Goal: Transaction & Acquisition: Subscribe to service/newsletter

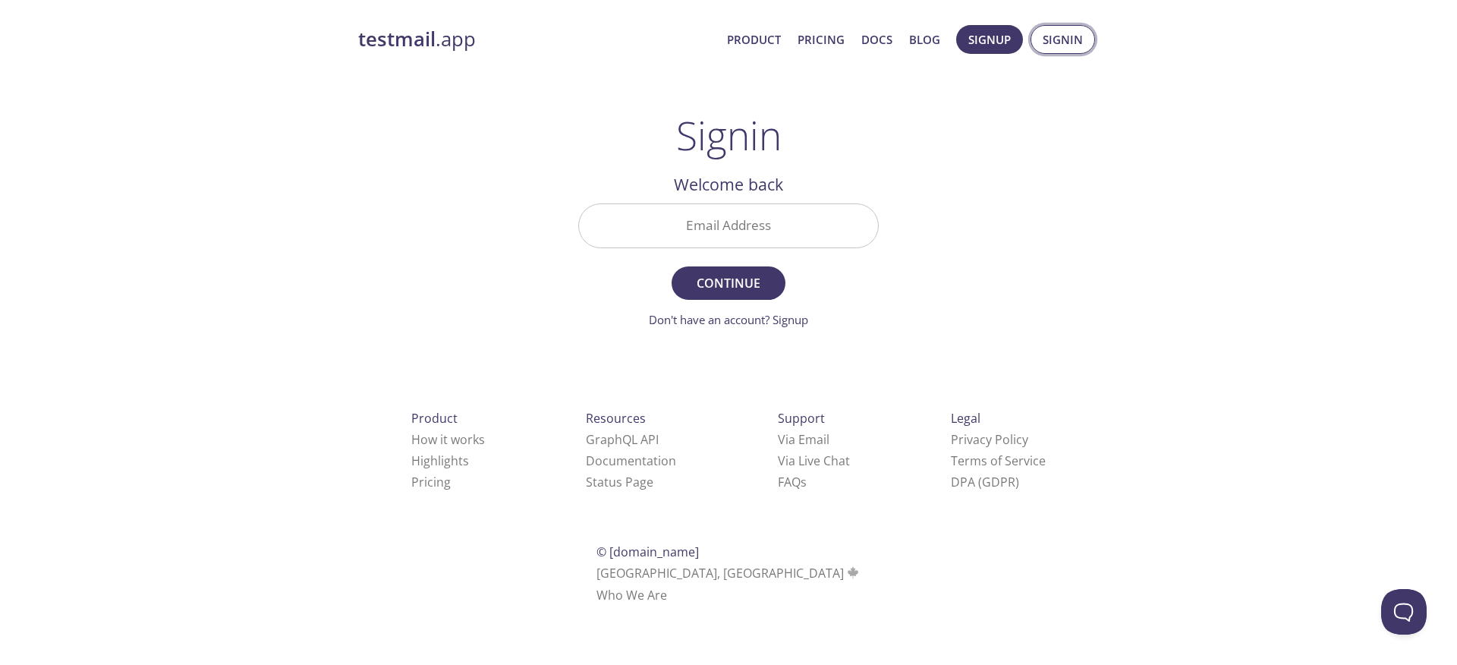
click at [1047, 42] on span "Signin" at bounding box center [1063, 40] width 40 height 20
click at [1064, 38] on span "Signin" at bounding box center [1063, 40] width 40 height 20
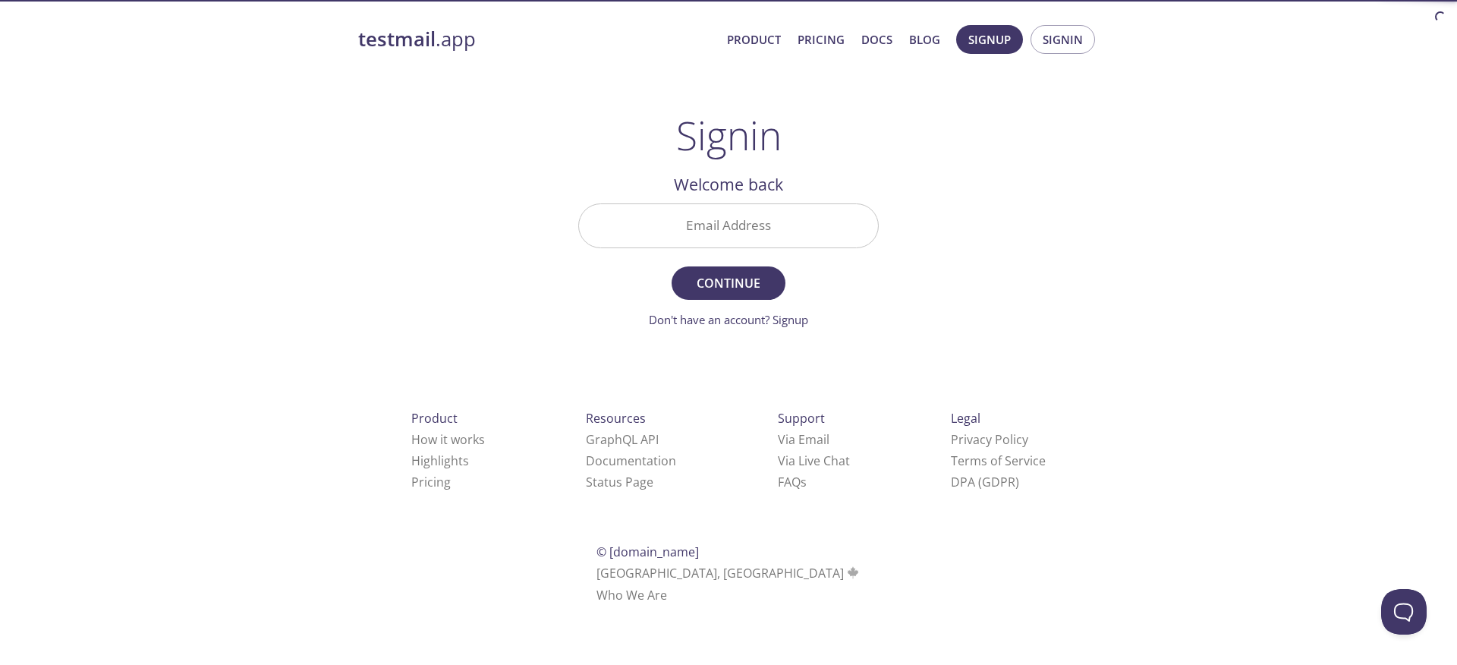
click at [795, 229] on input "Email Address" at bounding box center [728, 225] width 299 height 43
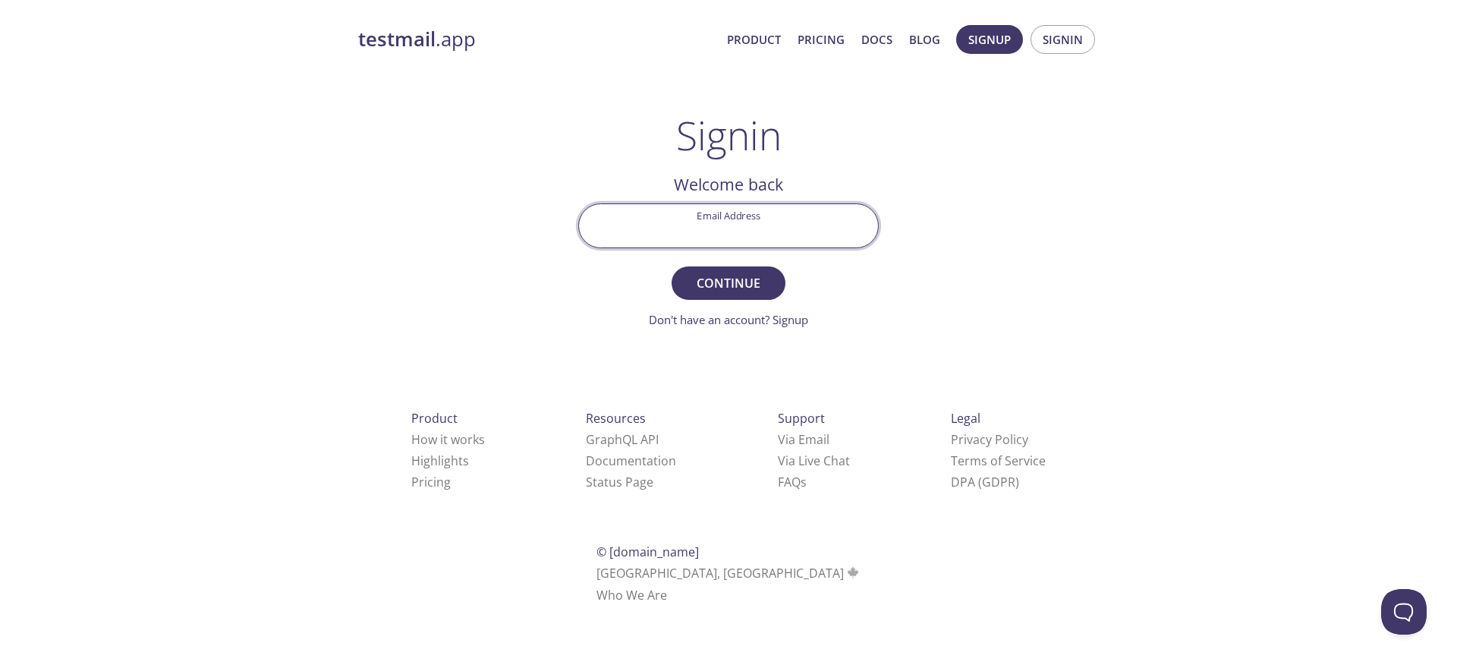
type input "[EMAIL_ADDRESS][DOMAIN_NAME]"
click at [730, 288] on span "Continue" at bounding box center [728, 282] width 80 height 21
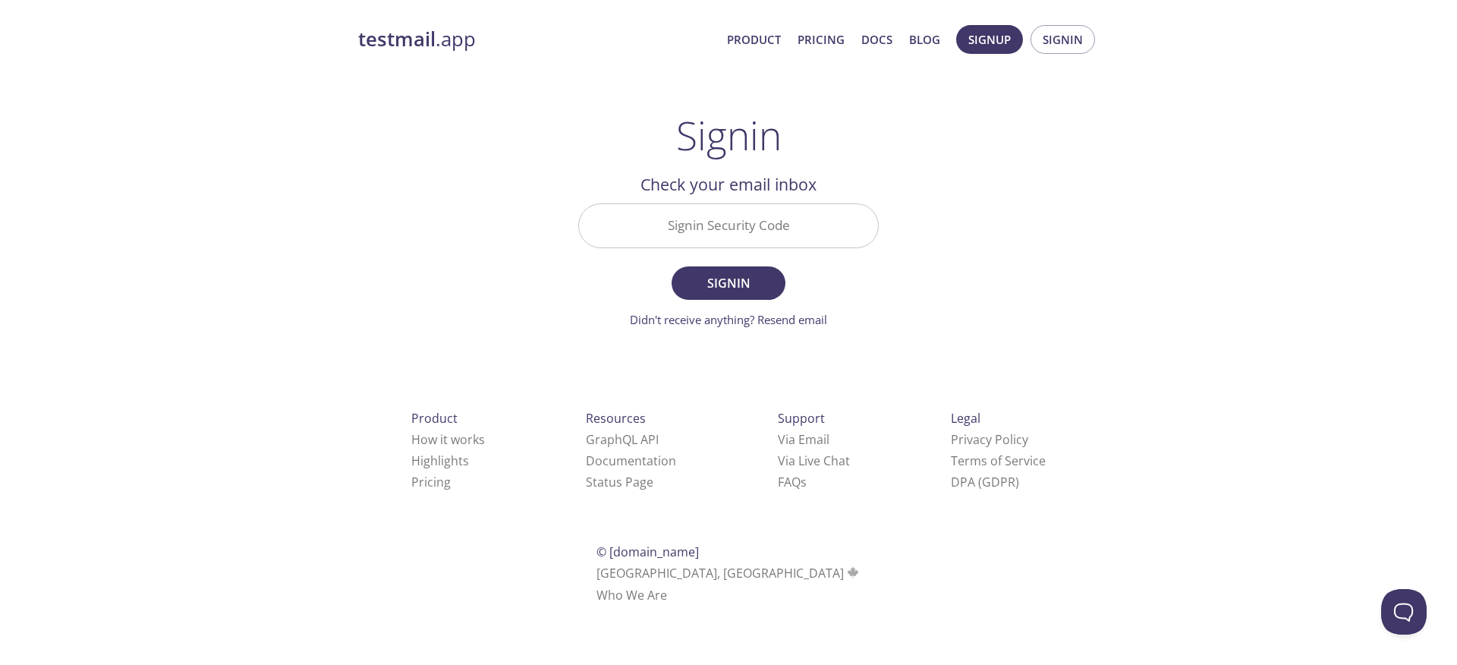
click at [747, 240] on input "Signin Security Code" at bounding box center [728, 225] width 299 height 43
click at [1015, 197] on div "testmail .app Product Pricing Docs Blog Signup Signin Signin Welcome back Email…" at bounding box center [728, 331] width 777 height 633
click at [770, 228] on input "Signin Security Code" at bounding box center [728, 225] width 299 height 43
click at [1024, 202] on div "testmail .app Product Pricing Docs Blog Signup Signin Signin Welcome back Email…" at bounding box center [728, 331] width 777 height 633
click at [769, 224] on input "Signin Security Code" at bounding box center [728, 225] width 299 height 43
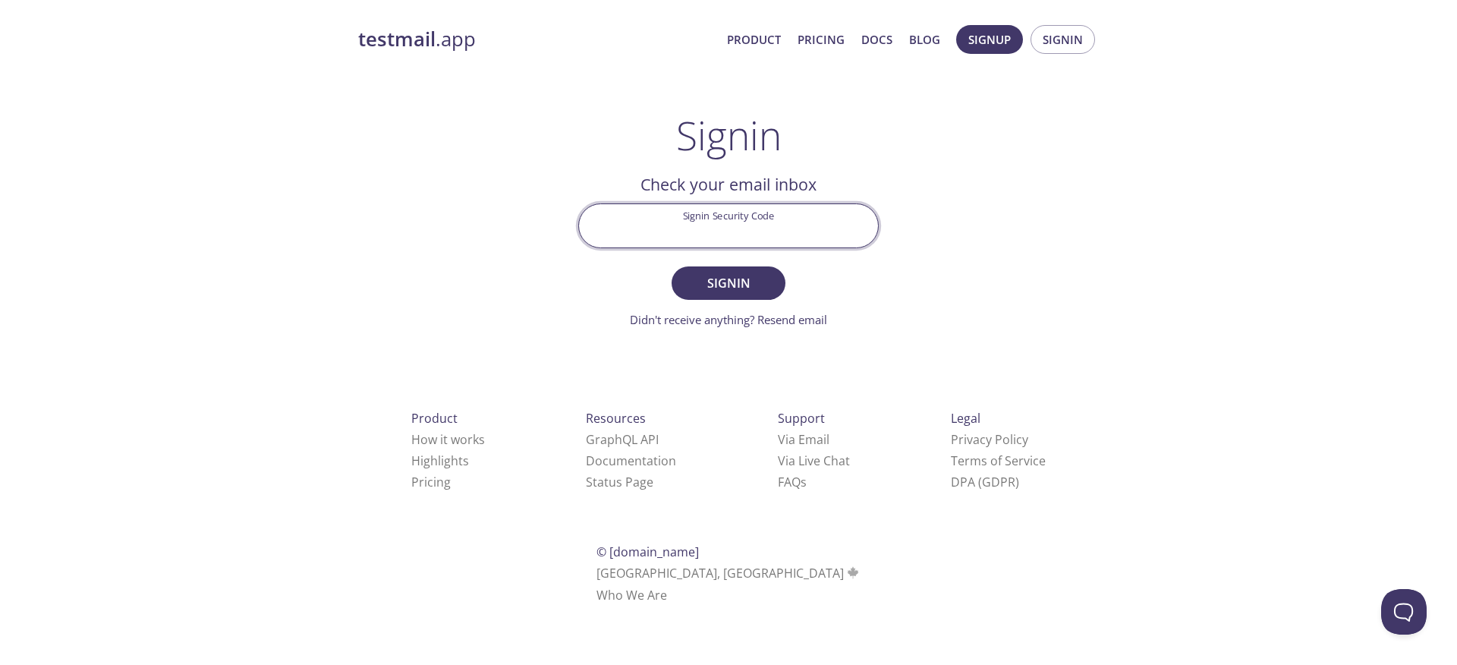
paste input "JGN3TRB"
type input "JGN3TRB"
click at [744, 277] on span "Signin" at bounding box center [728, 282] width 80 height 21
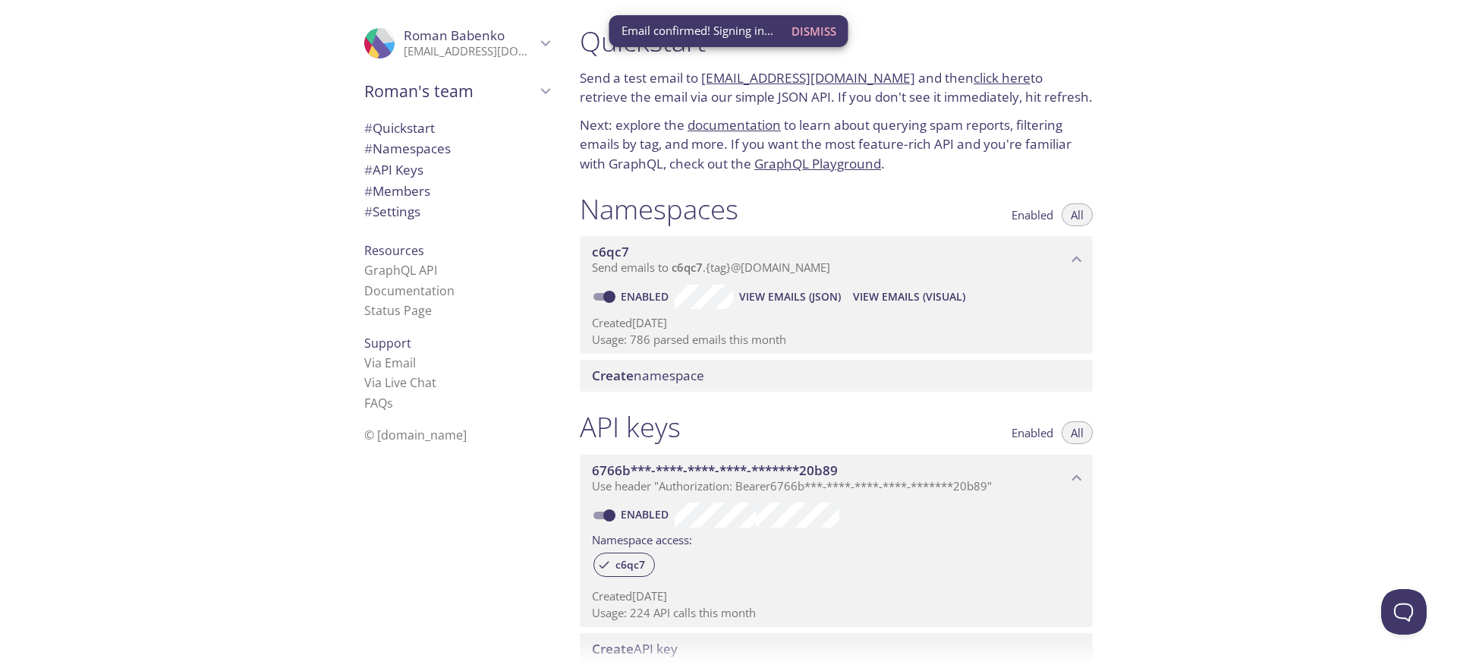
click at [1191, 295] on div "Quickstart Send a test email to [EMAIL_ADDRESS][DOMAIN_NAME] and then click her…" at bounding box center [1012, 332] width 889 height 665
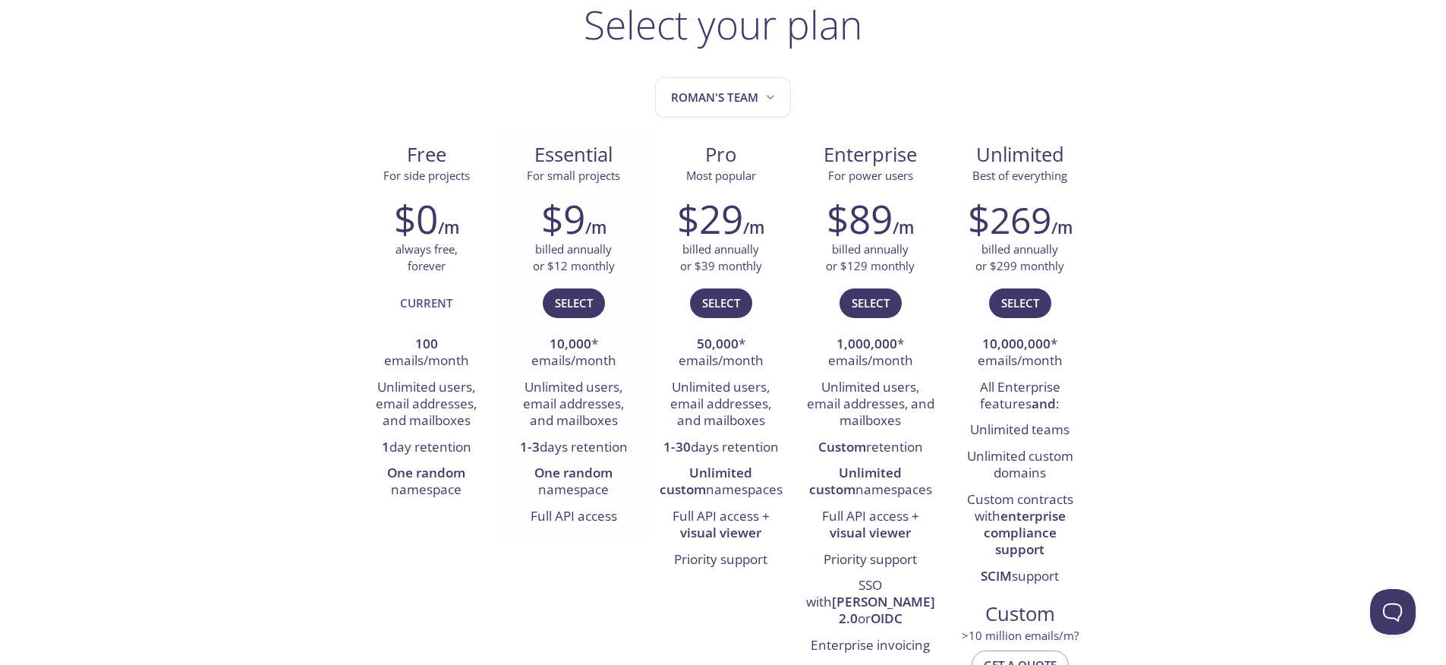
scroll to position [211, 0]
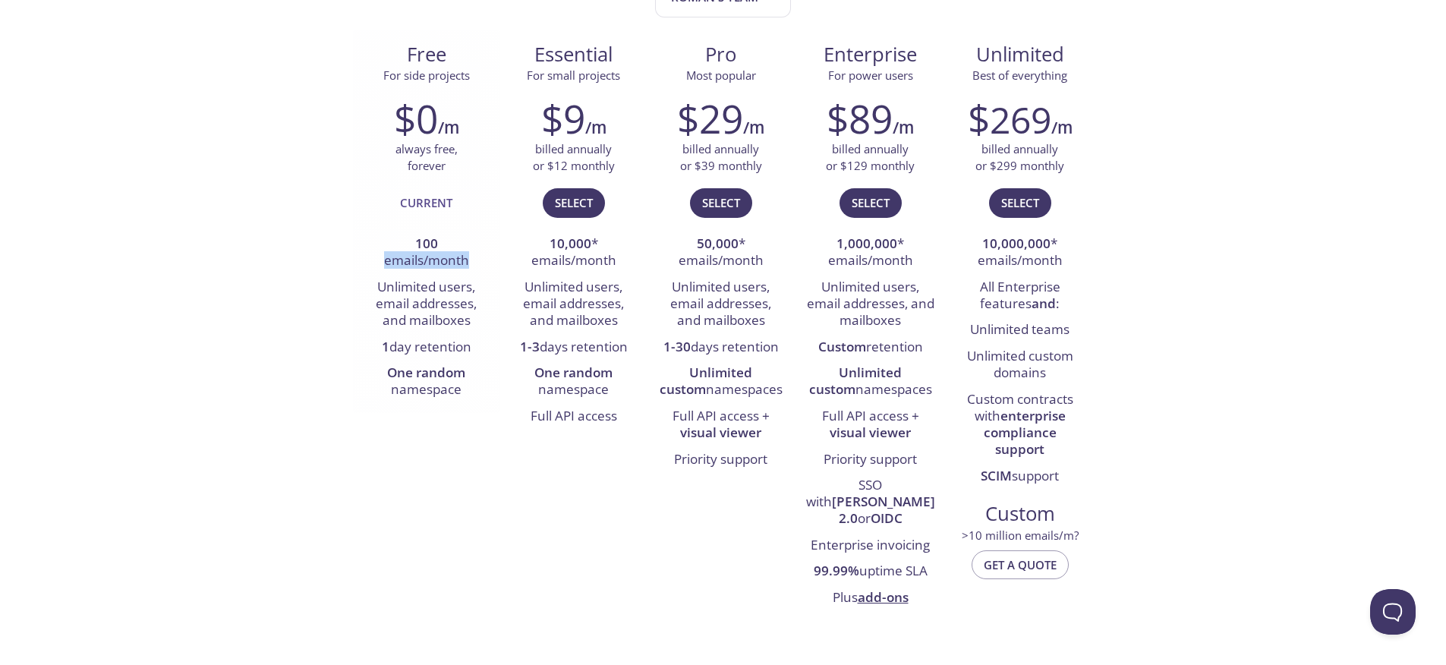
drag, startPoint x: 382, startPoint y: 260, endPoint x: 472, endPoint y: 260, distance: 89.6
click at [472, 260] on li "100 emails/month" at bounding box center [426, 252] width 124 height 43
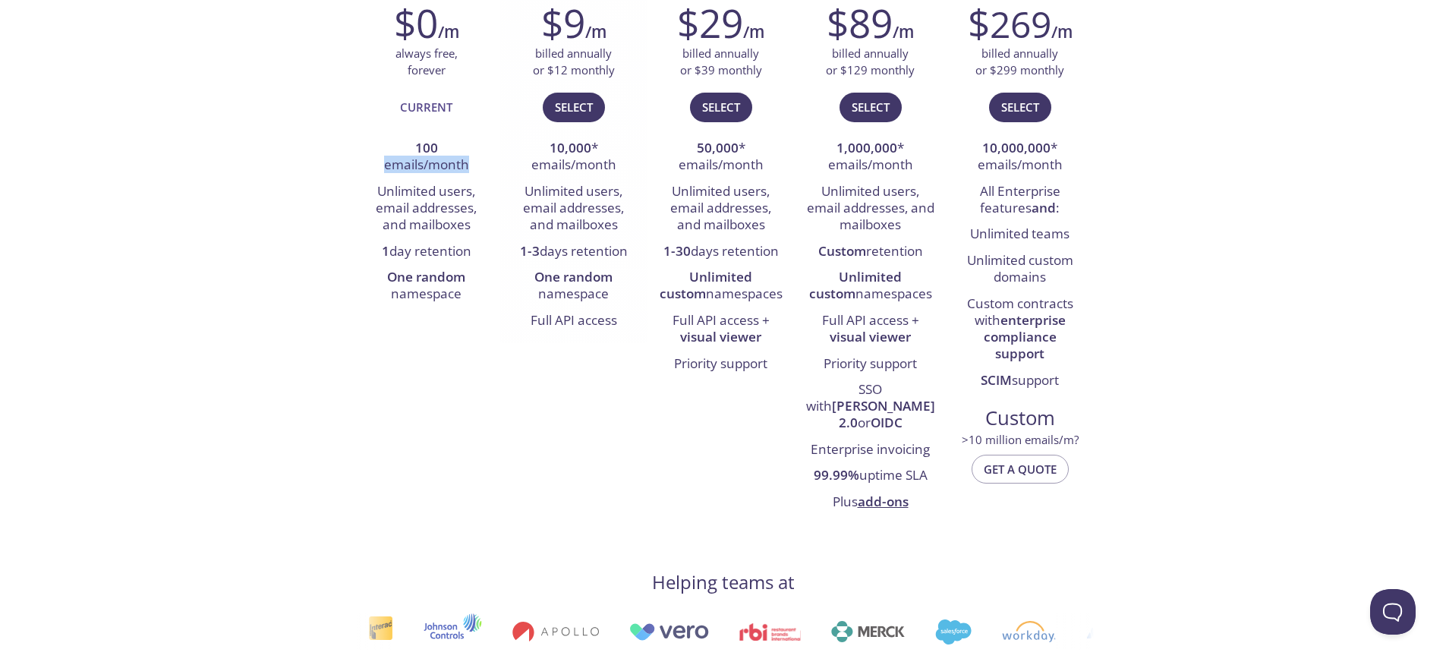
scroll to position [297, 0]
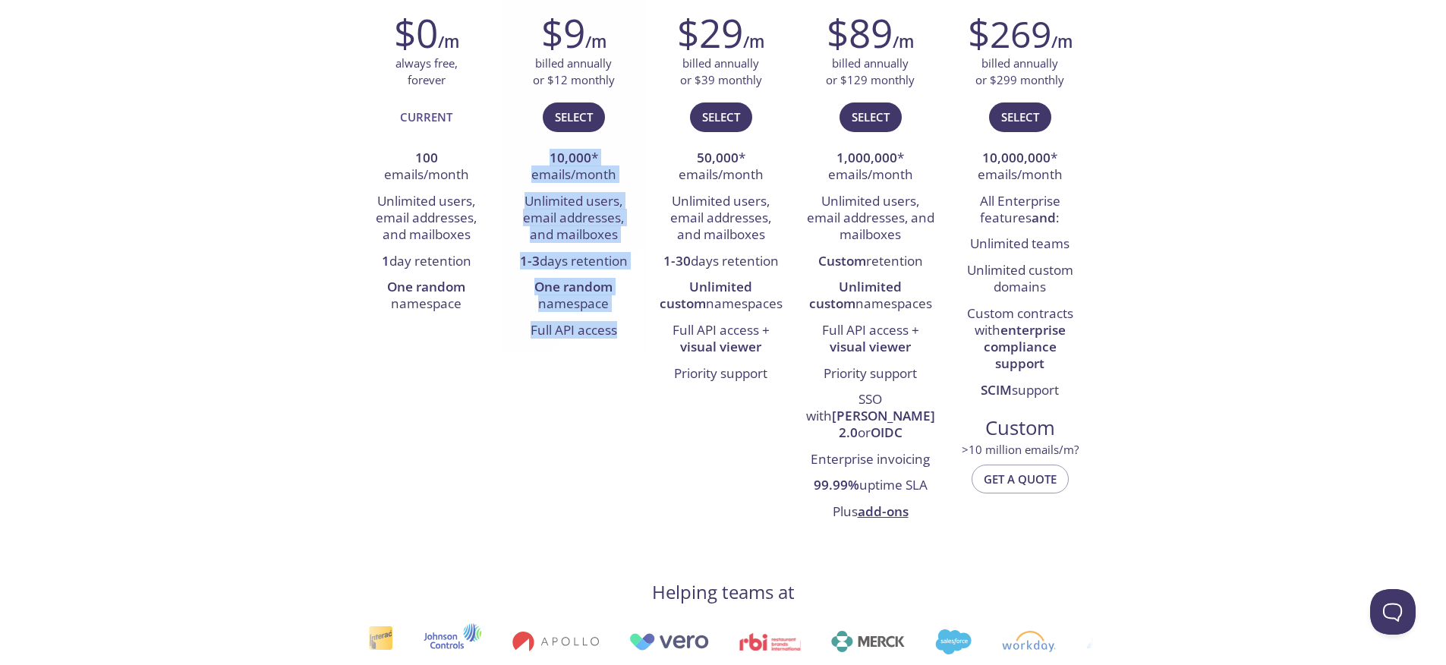
drag, startPoint x: 618, startPoint y: 332, endPoint x: 534, endPoint y: 146, distance: 204.4
click at [534, 146] on ul "10,000 * emails/month Unlimited users, email addresses, and mailboxes 1-3 days …" at bounding box center [573, 245] width 124 height 198
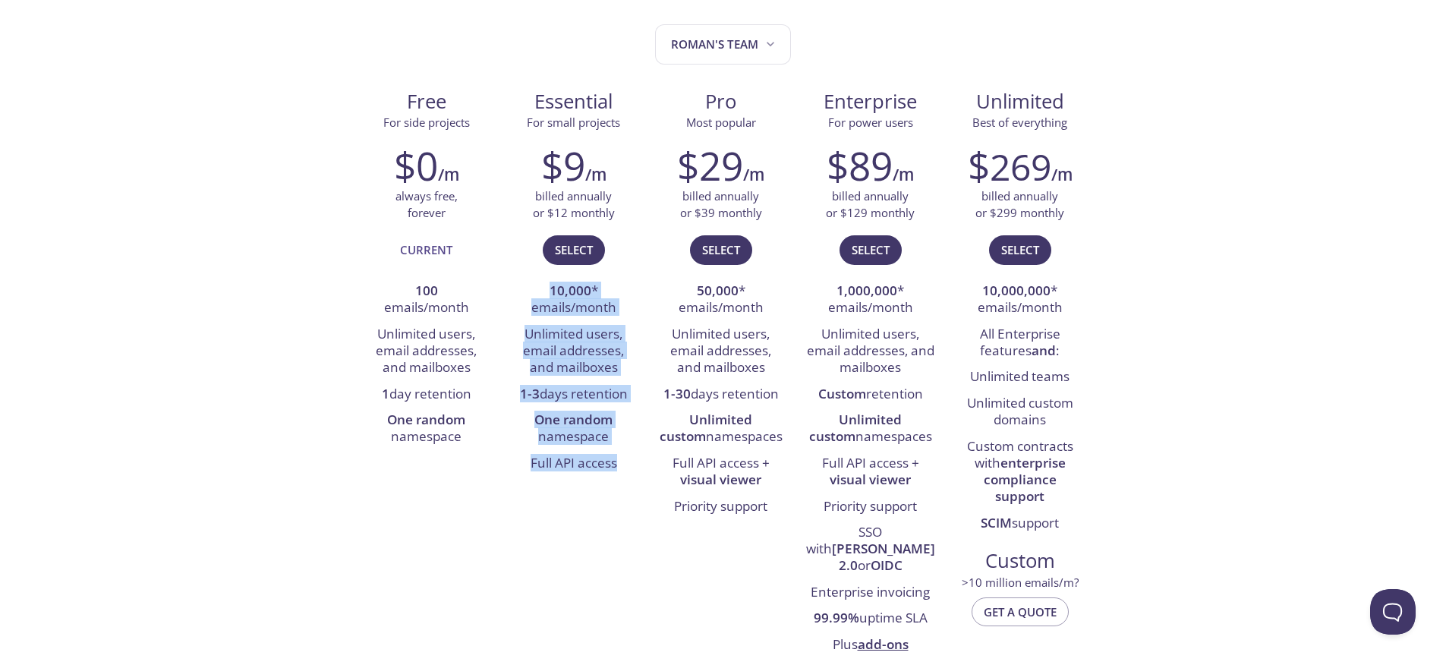
scroll to position [163, 0]
click at [613, 299] on li "10,000 * emails/month" at bounding box center [573, 300] width 124 height 43
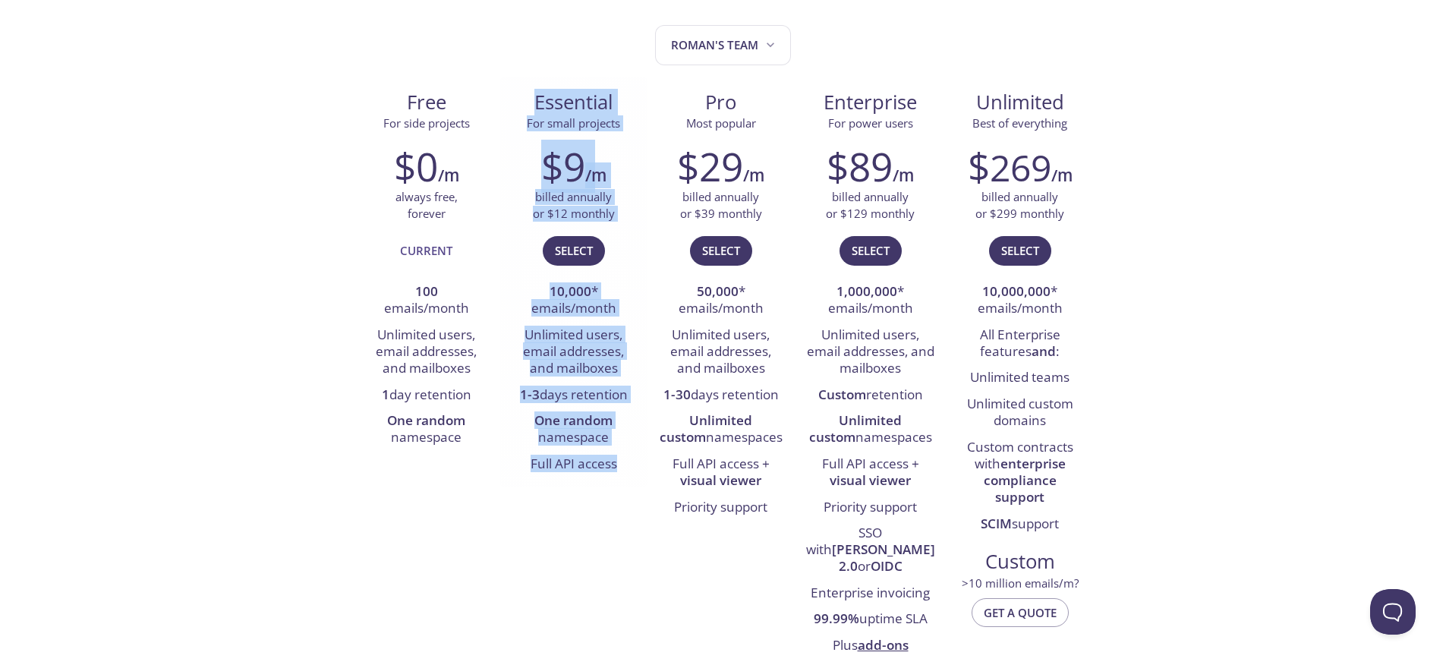
drag, startPoint x: 536, startPoint y: 99, endPoint x: 619, endPoint y: 461, distance: 372.2
click at [619, 461] on div "Essential For small projects $9 /m billed annually or $12 monthly Select 10,000…" at bounding box center [573, 282] width 147 height 410
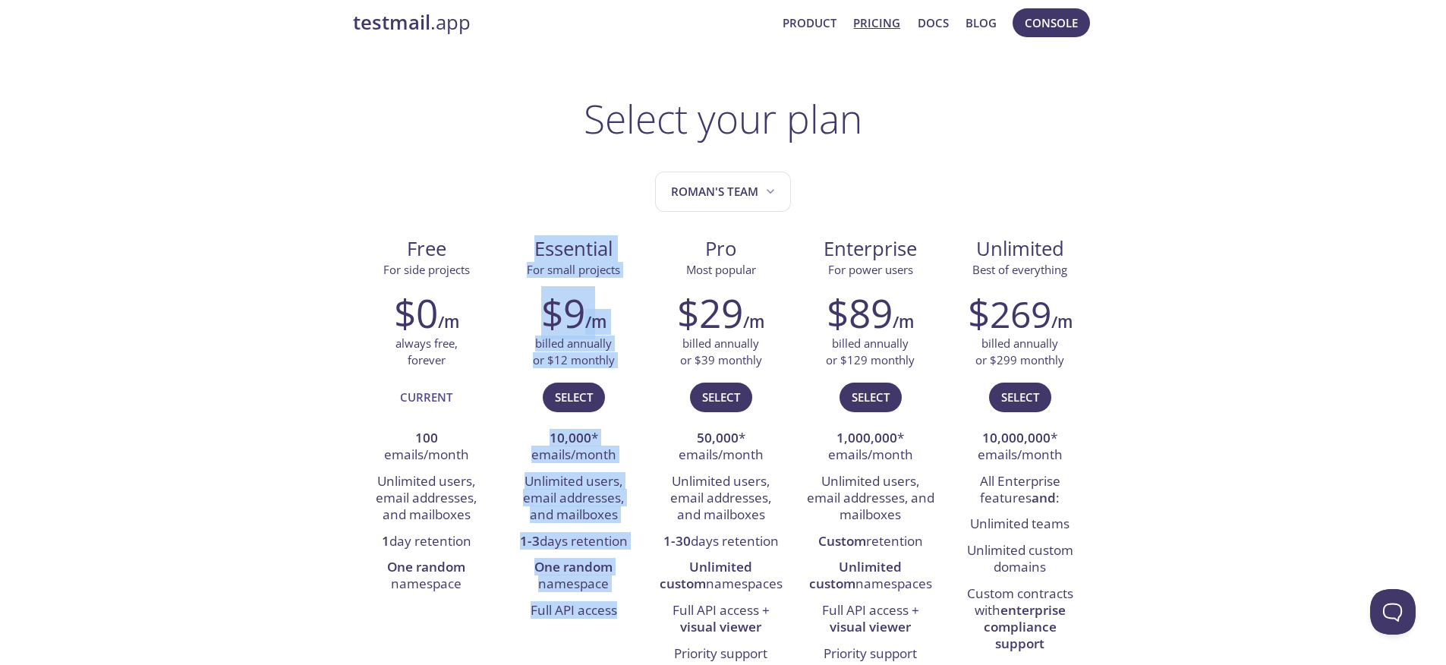
scroll to position [24, 0]
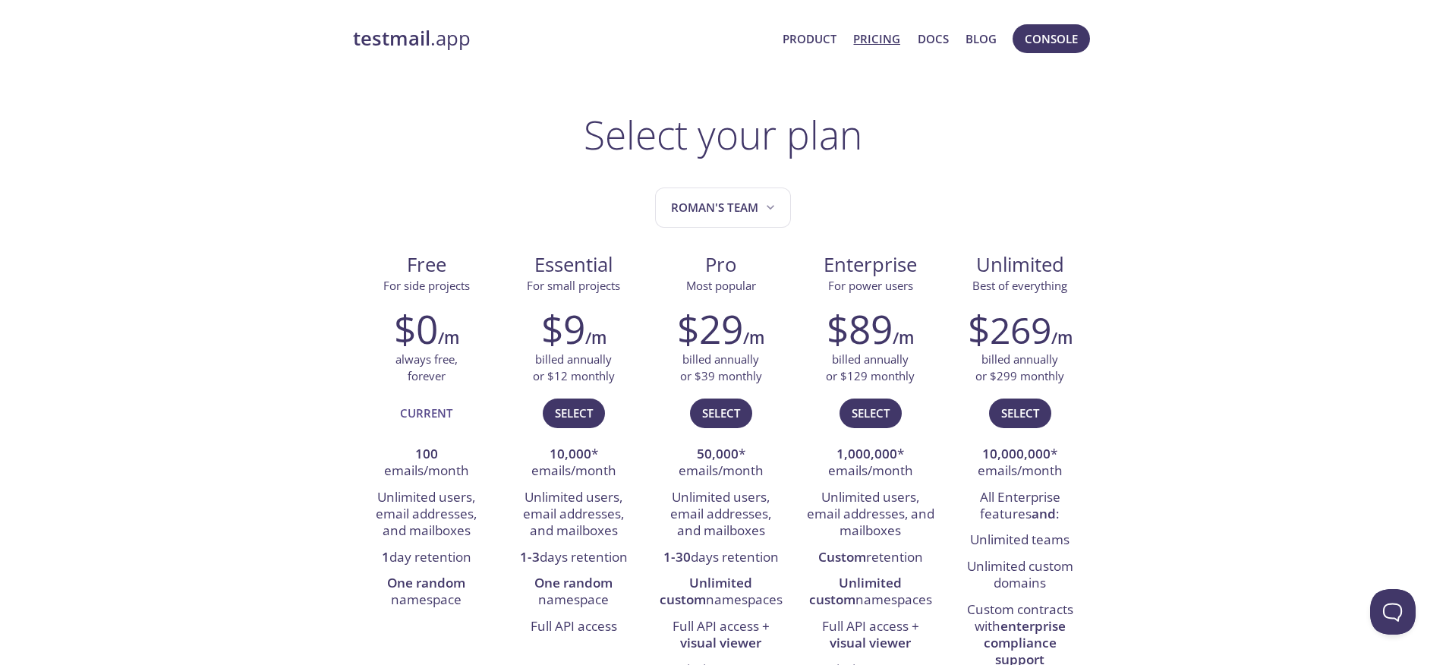
scroll to position [0, 0]
